Goal: Find contact information: Find contact information

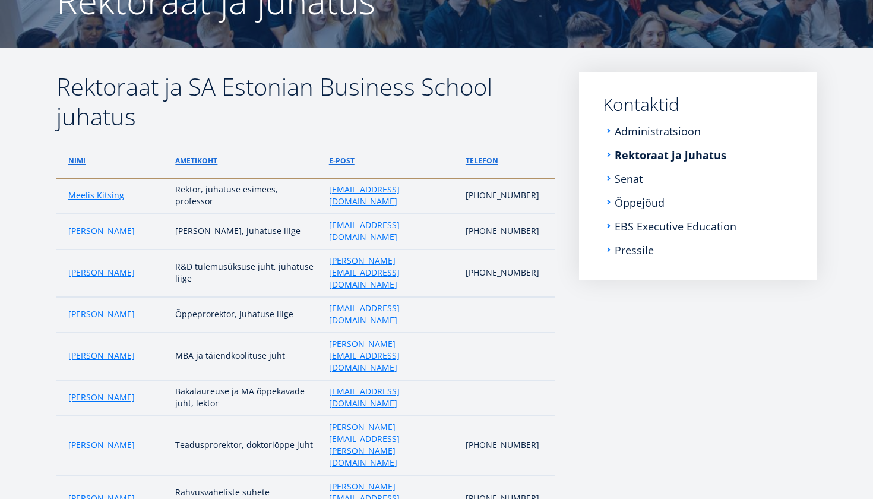
scroll to position [140, 0]
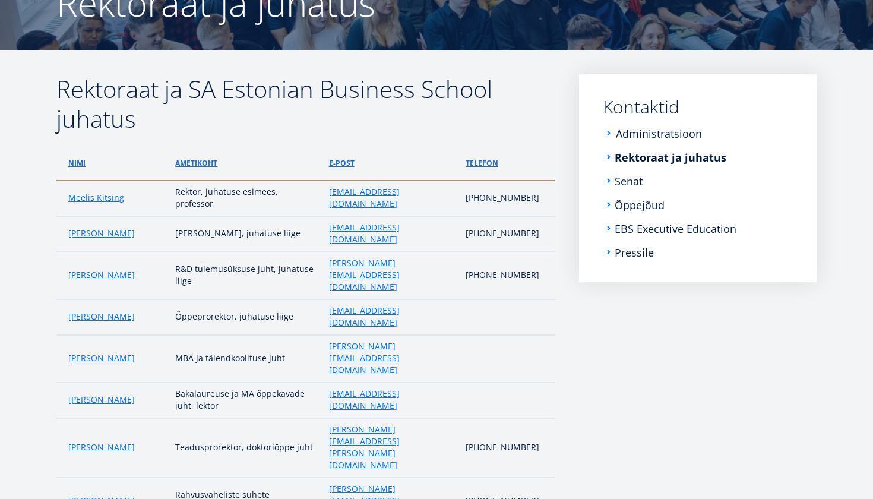
click at [625, 129] on link "Administratsioon" at bounding box center [659, 134] width 86 height 12
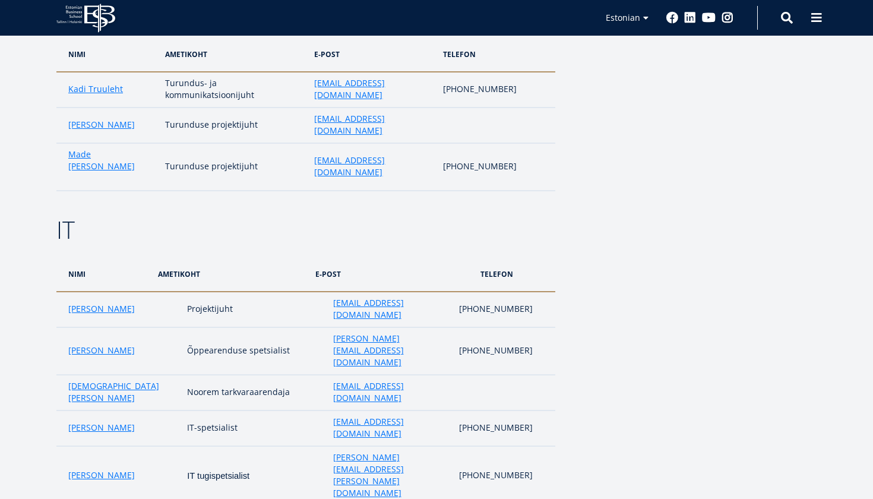
scroll to position [2219, 0]
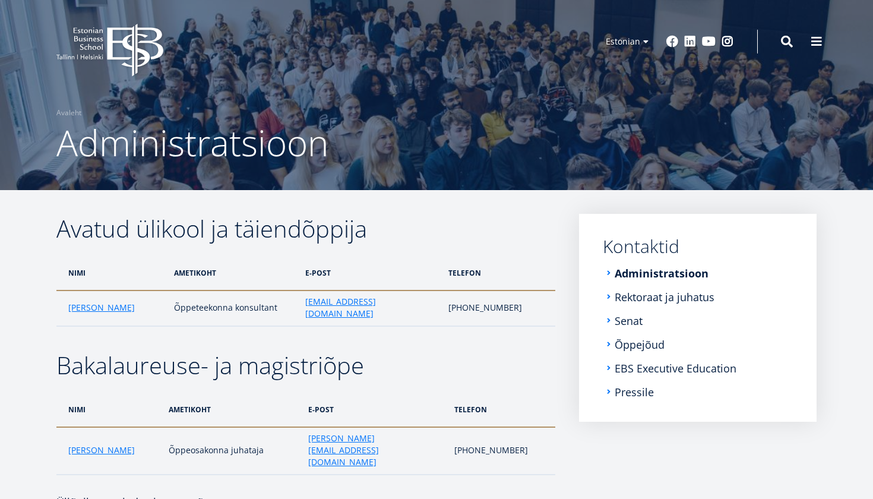
scroll to position [0, 0]
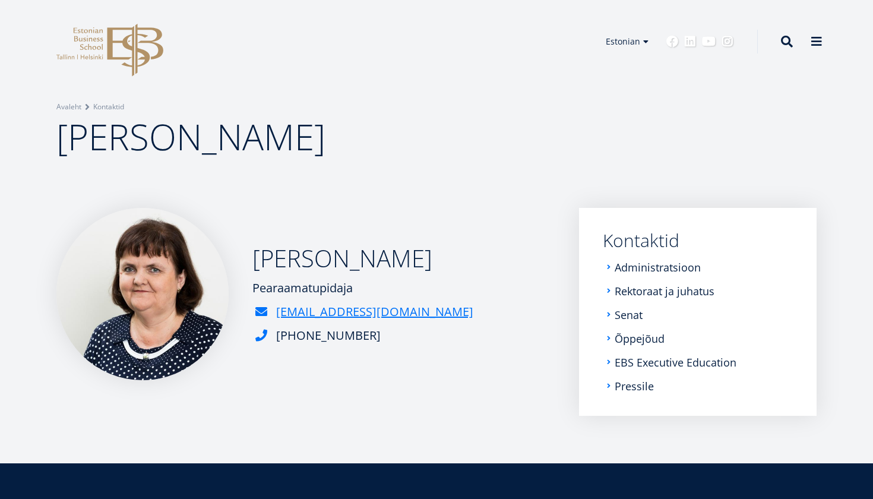
drag, startPoint x: 411, startPoint y: 257, endPoint x: 242, endPoint y: 256, distance: 169.2
click at [241, 256] on div "[PERSON_NAME] Pearaamatupidaja [EMAIL_ADDRESS][DOMAIN_NAME] [PHONE_NUMBER]" at bounding box center [305, 294] width 499 height 172
